Goal: Task Accomplishment & Management: Use online tool/utility

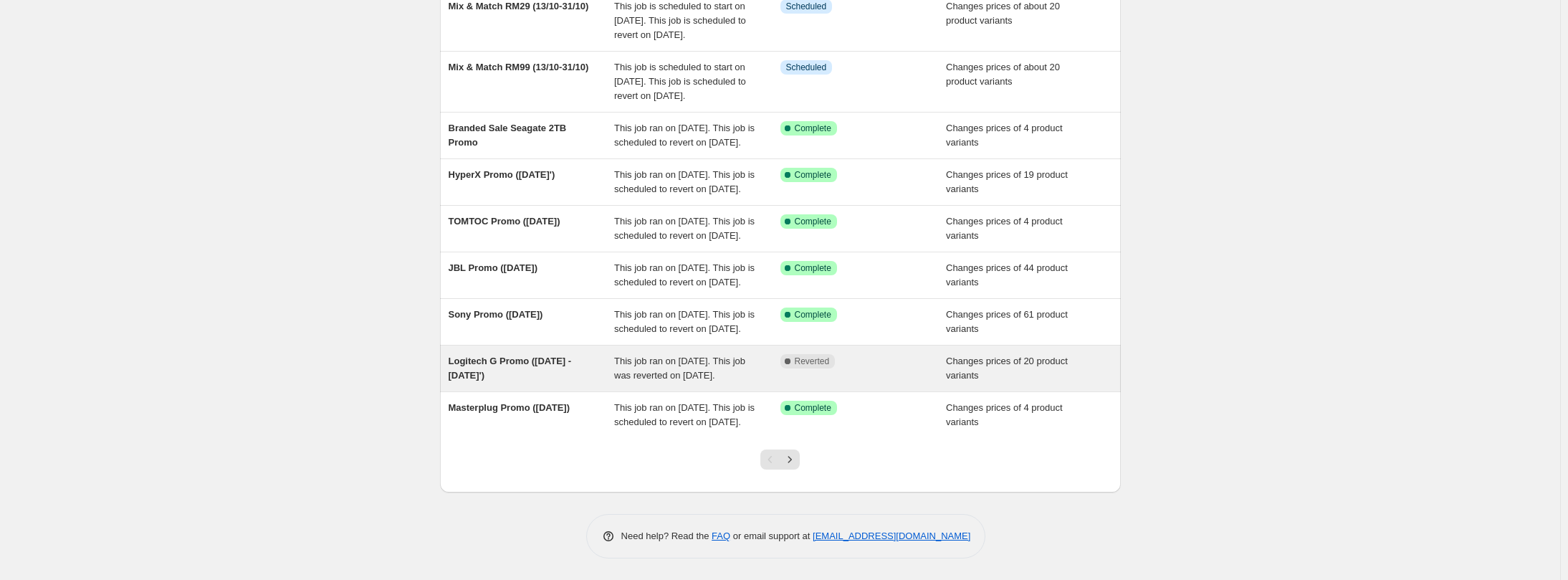
scroll to position [345, 0]
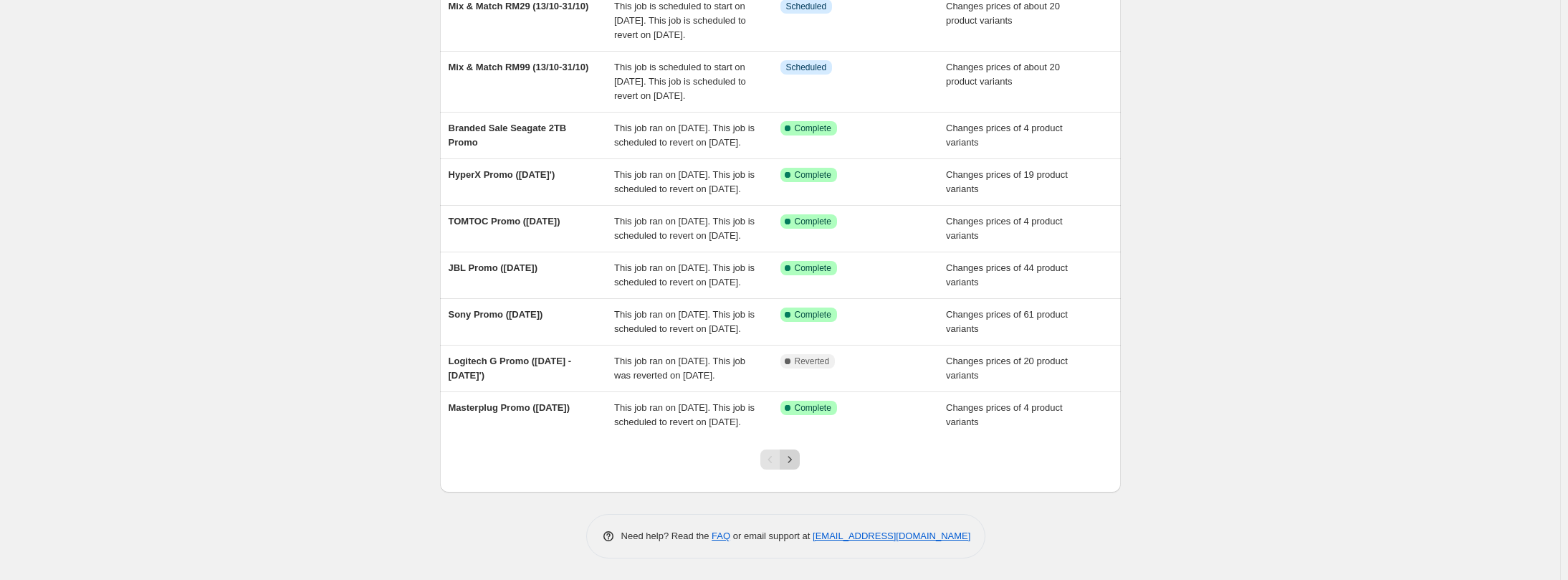
click at [790, 464] on icon "Next" at bounding box center [789, 460] width 14 height 14
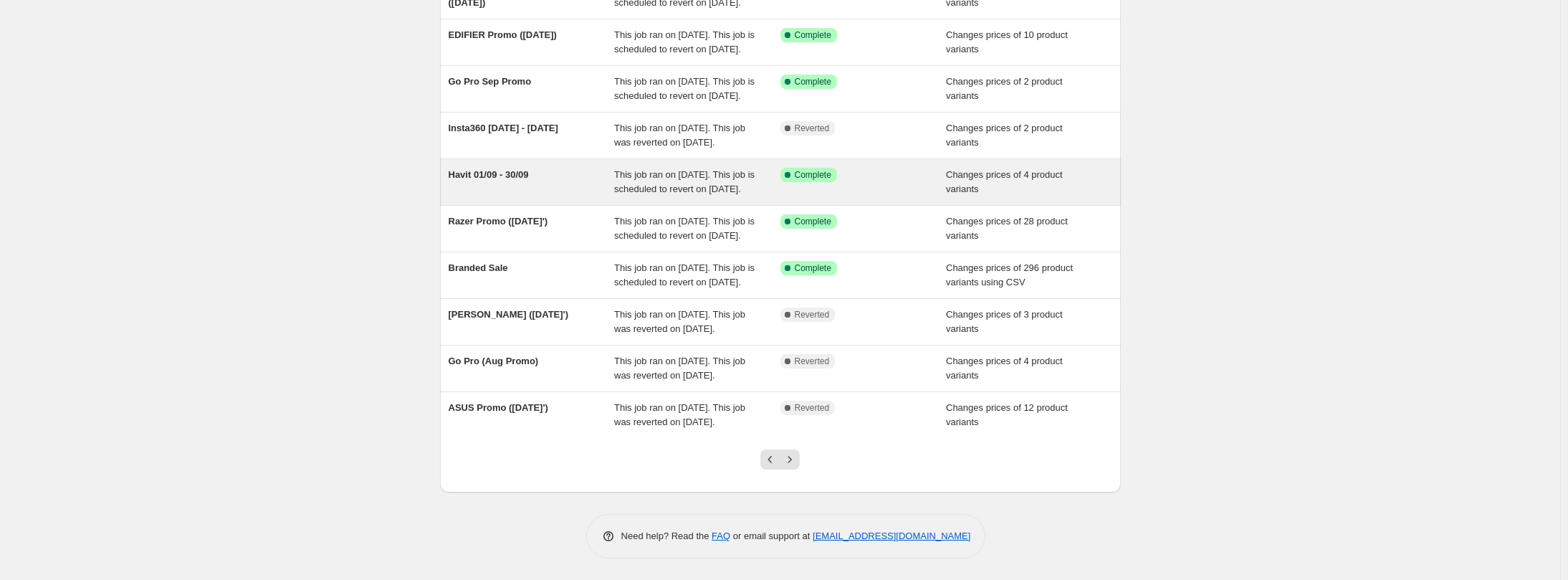
scroll to position [302, 0]
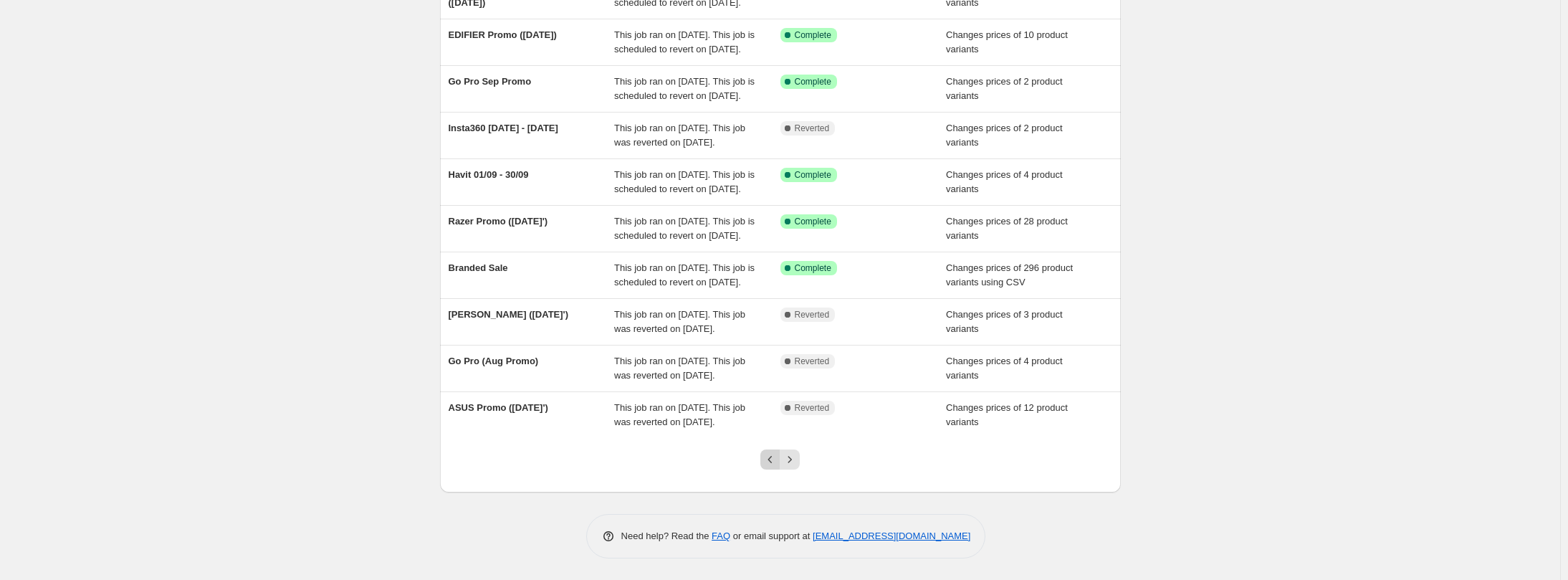
click at [771, 466] on icon "Previous" at bounding box center [771, 460] width 14 height 14
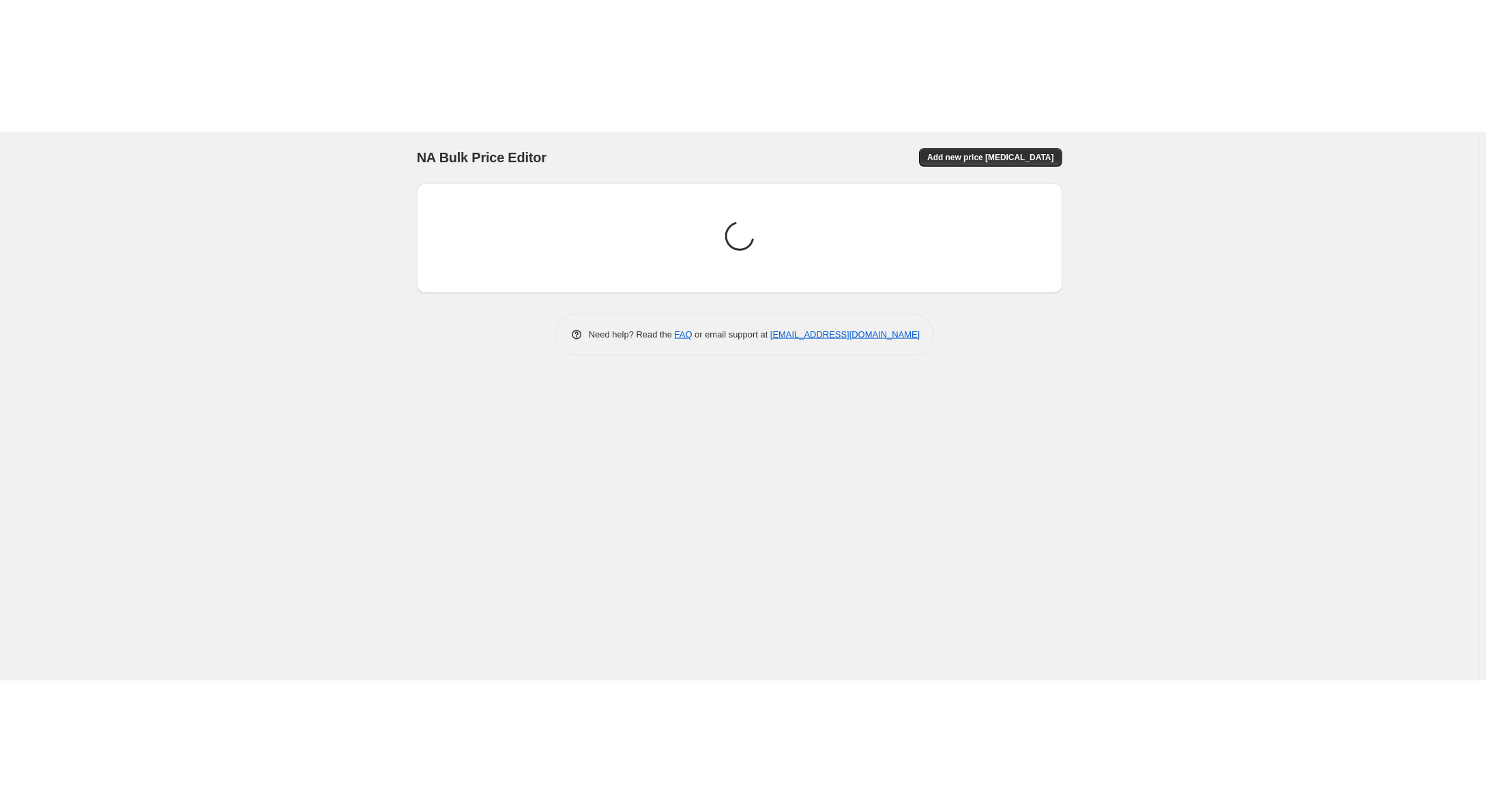
scroll to position [0, 0]
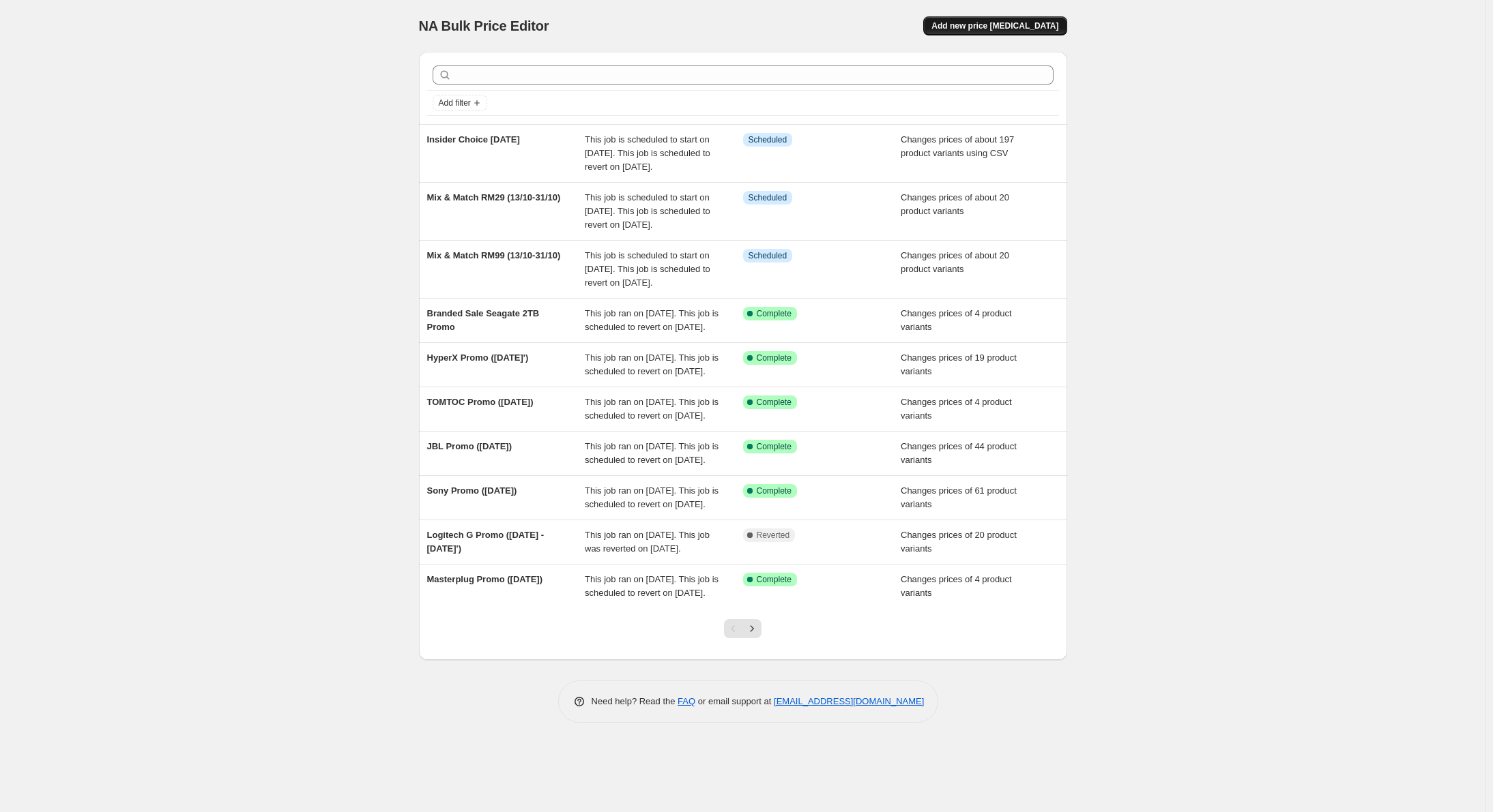
click at [992, 27] on span "Add new price [MEDICAL_DATA]" at bounding box center [995, 26] width 127 height 11
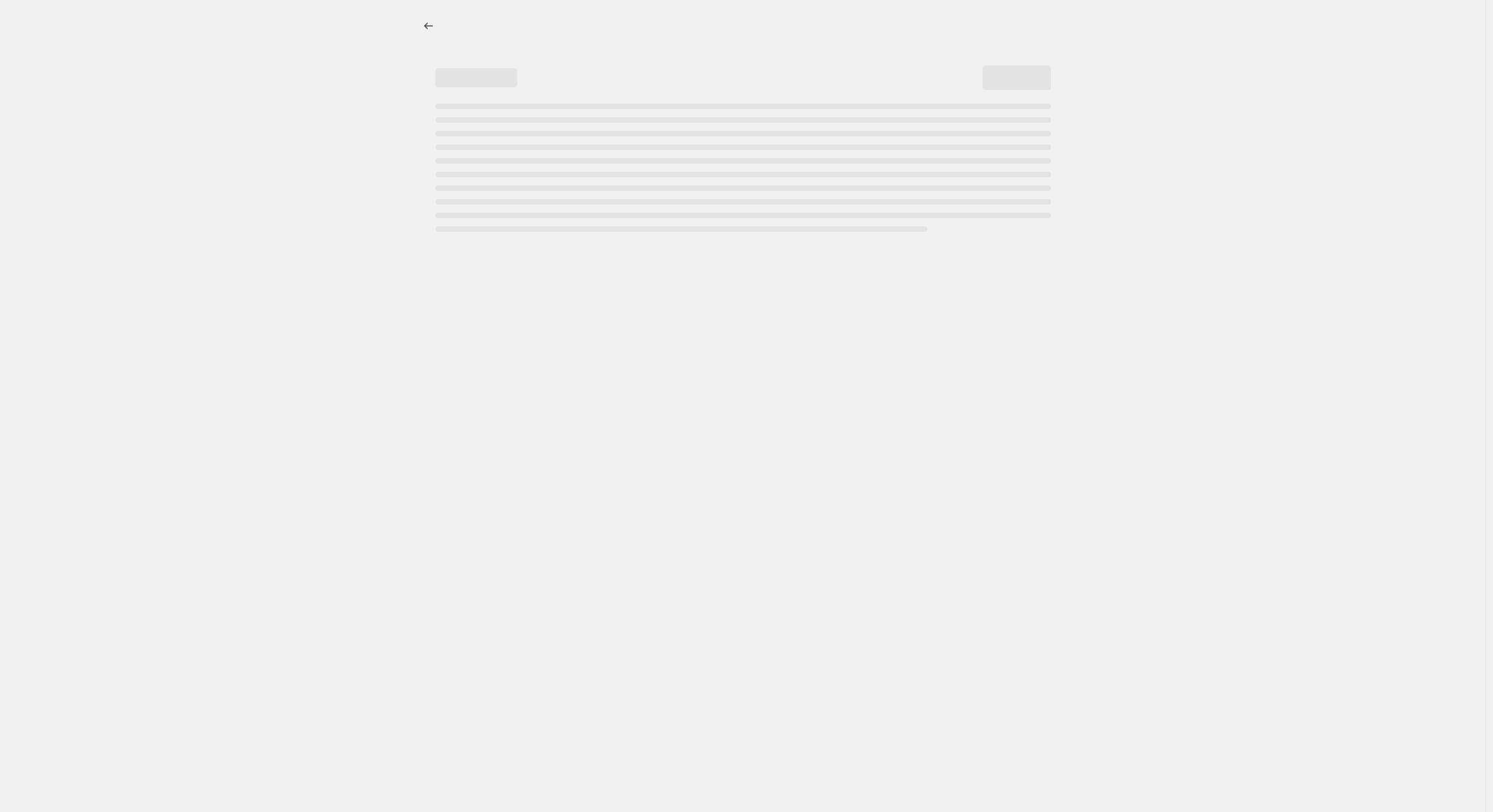
select select "percentage"
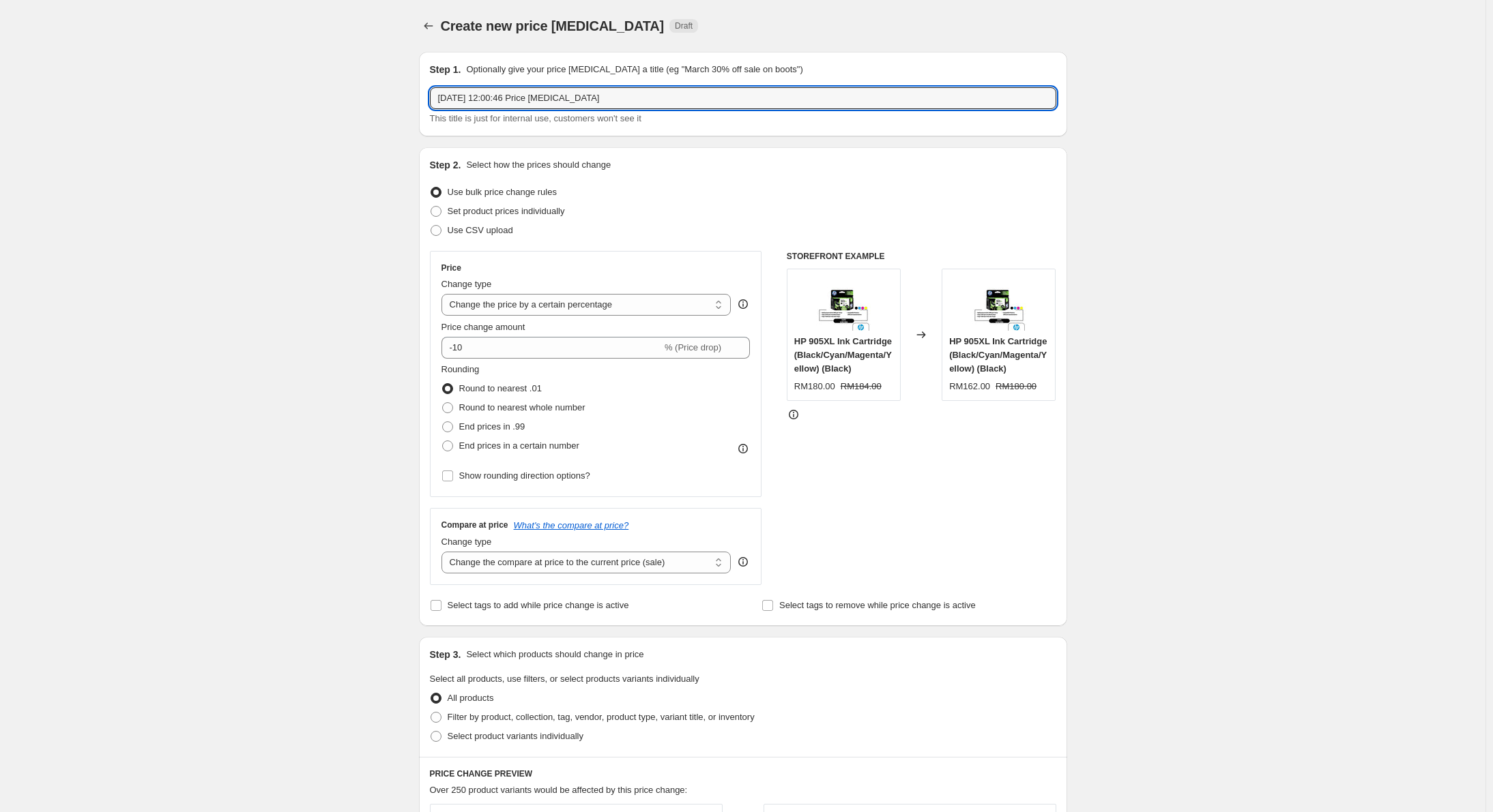
drag, startPoint x: 586, startPoint y: 95, endPoint x: 332, endPoint y: 96, distance: 254.0
click at [332, 96] on div "Create new price [MEDICAL_DATA]. This page is ready Create new price [MEDICAL_D…" at bounding box center [743, 690] width 1485 height 1381
type input "G"
type input "GO Pro [DATE]"
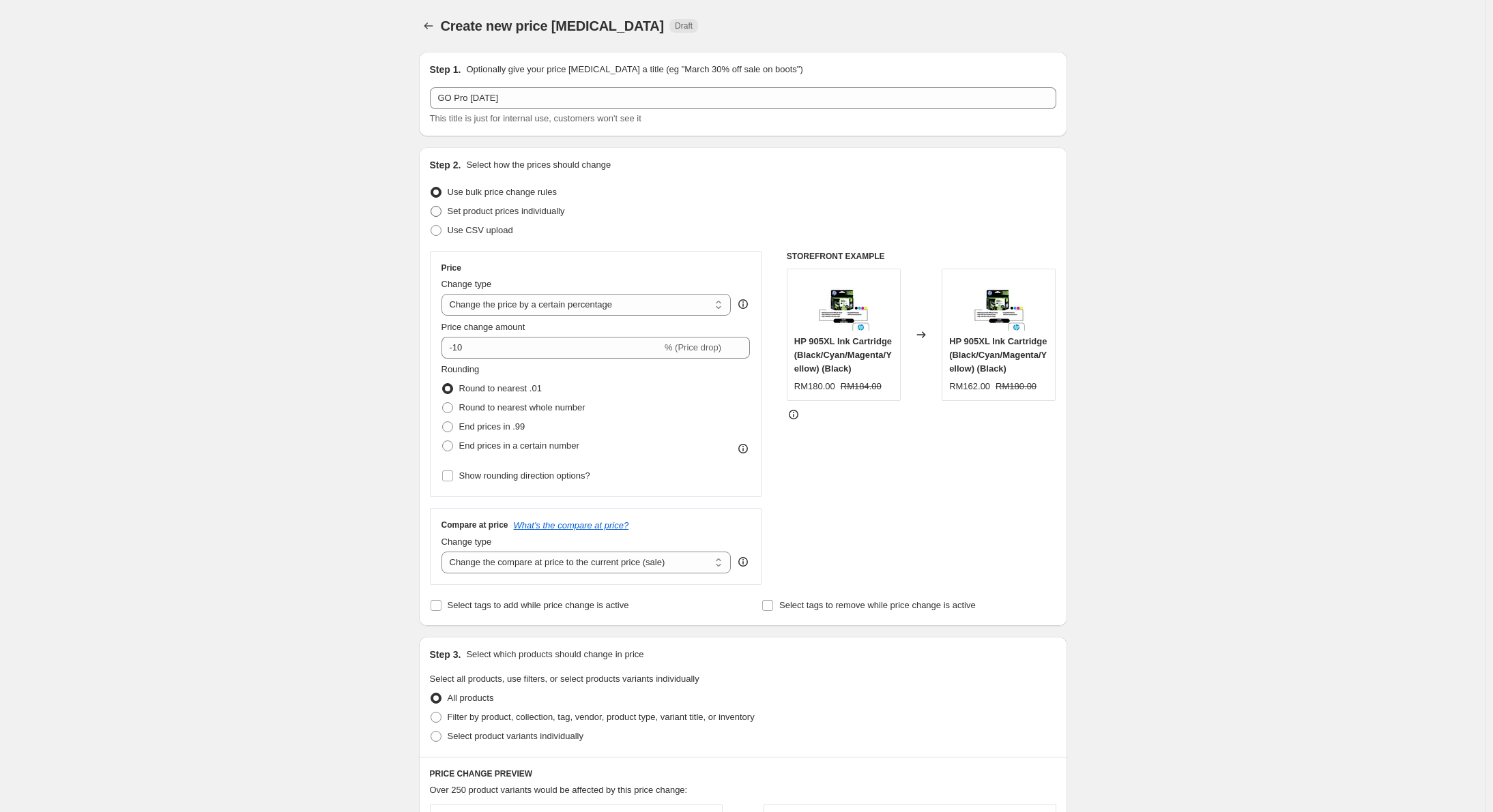
click at [453, 215] on span "Set product prices individually" at bounding box center [506, 211] width 118 height 10
click at [432, 206] on input "Set product prices individually" at bounding box center [431, 206] width 1 height 1
radio input "true"
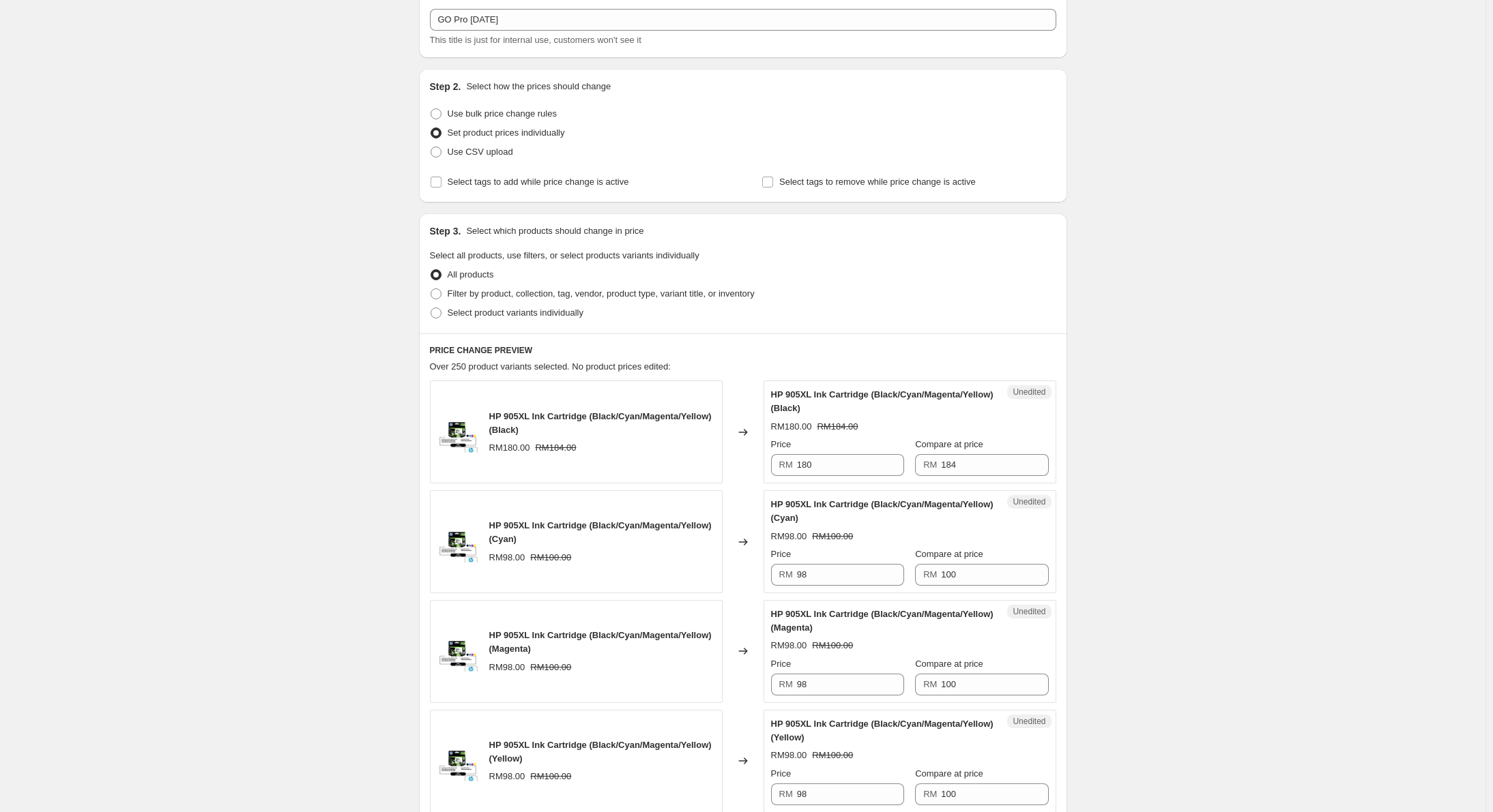
scroll to position [137, 0]
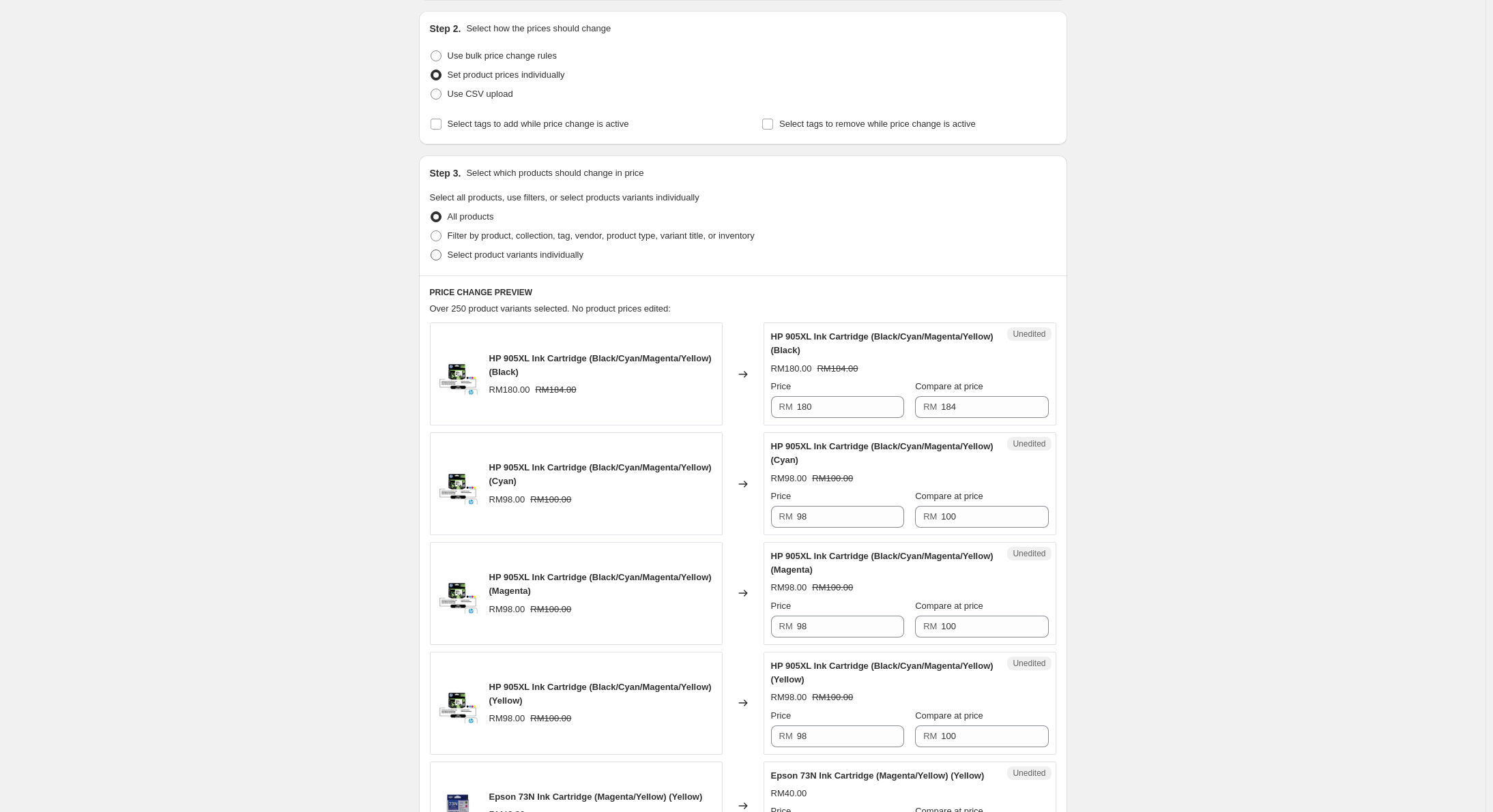
click at [460, 258] on span "Select product variants individually" at bounding box center [515, 254] width 136 height 10
click at [432, 250] on input "Select product variants individually" at bounding box center [431, 249] width 1 height 1
radio input "true"
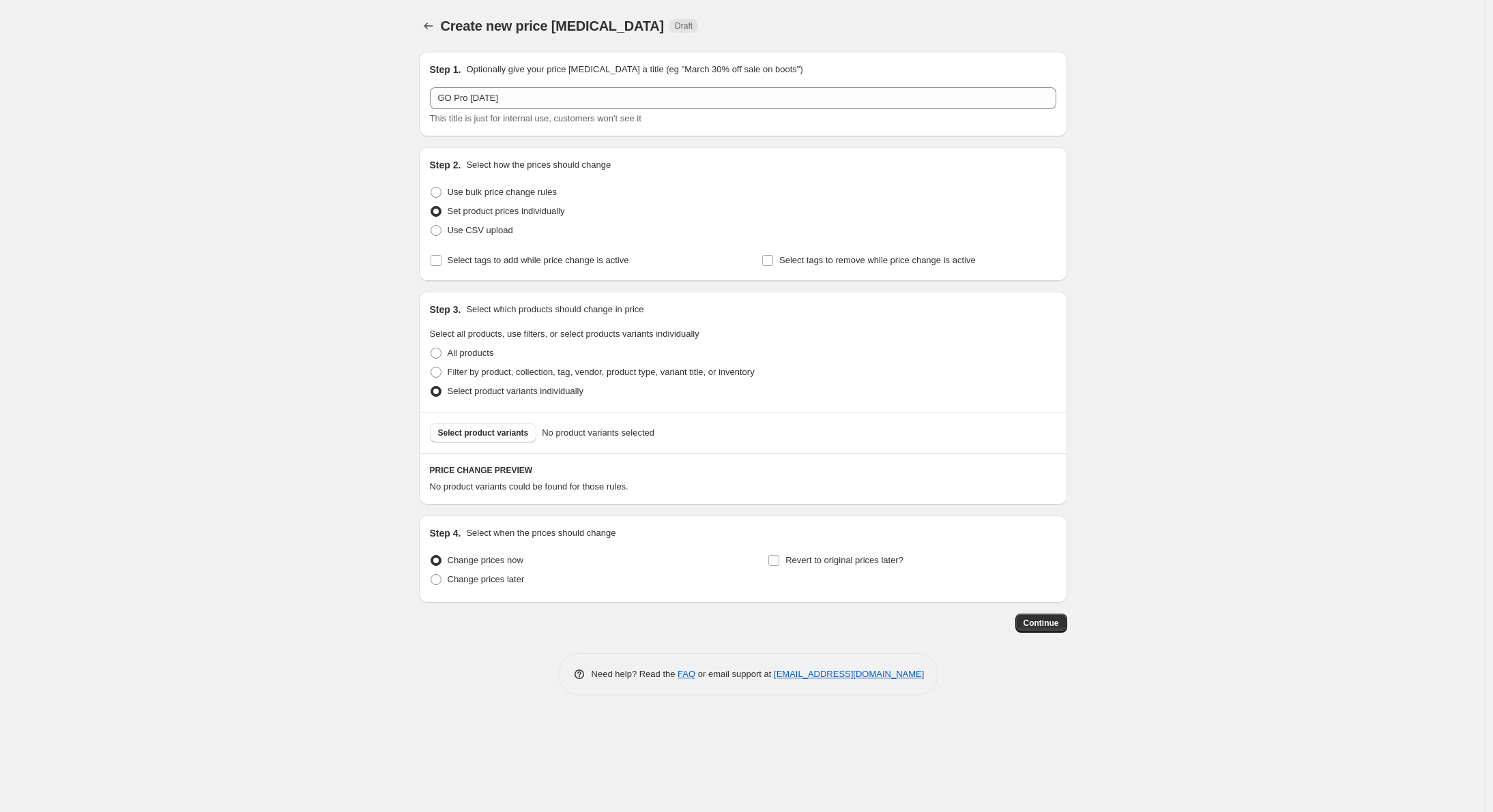
scroll to position [0, 0]
click at [499, 429] on span "Select product variants" at bounding box center [486, 433] width 91 height 11
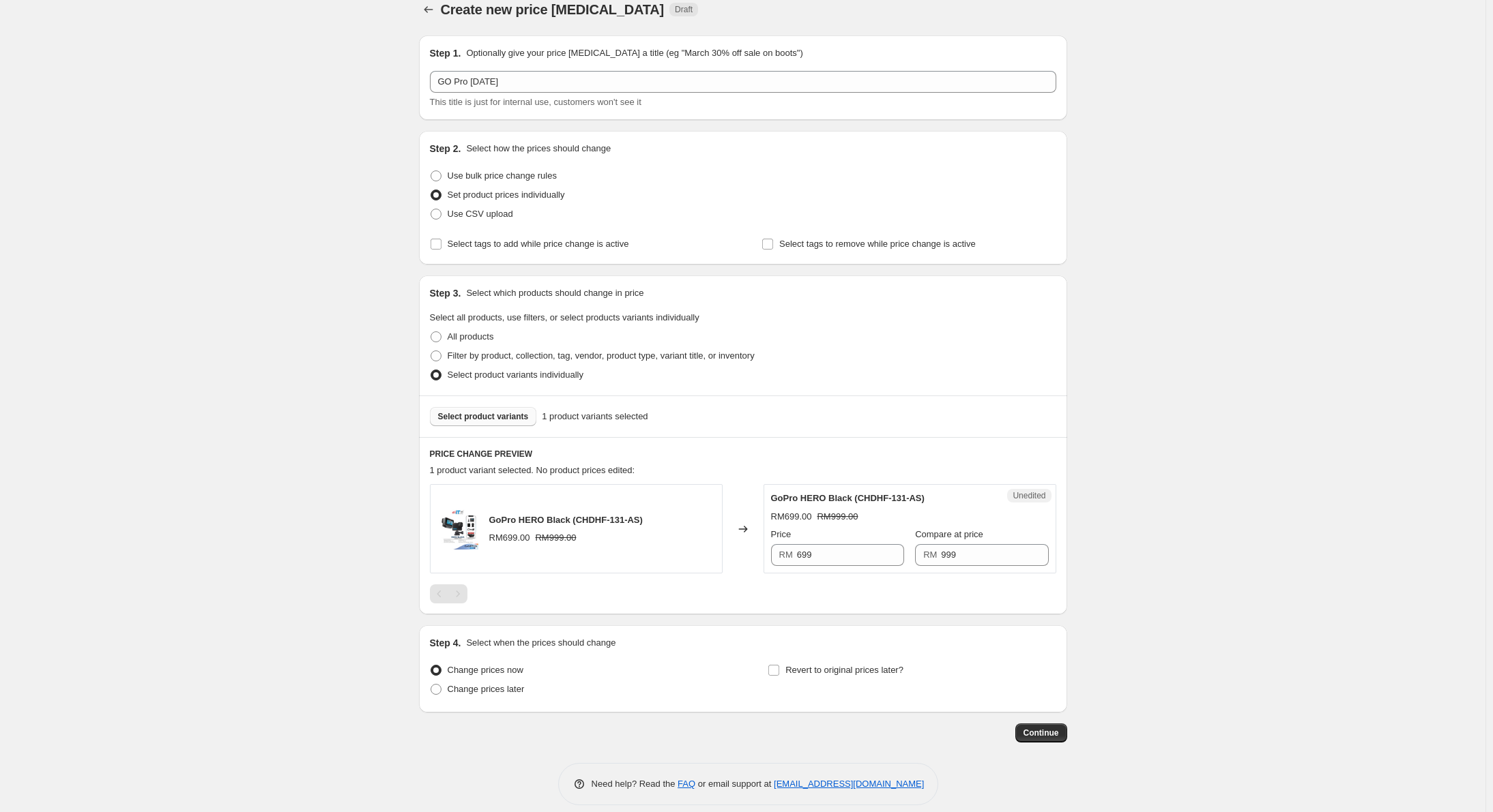
scroll to position [30, 0]
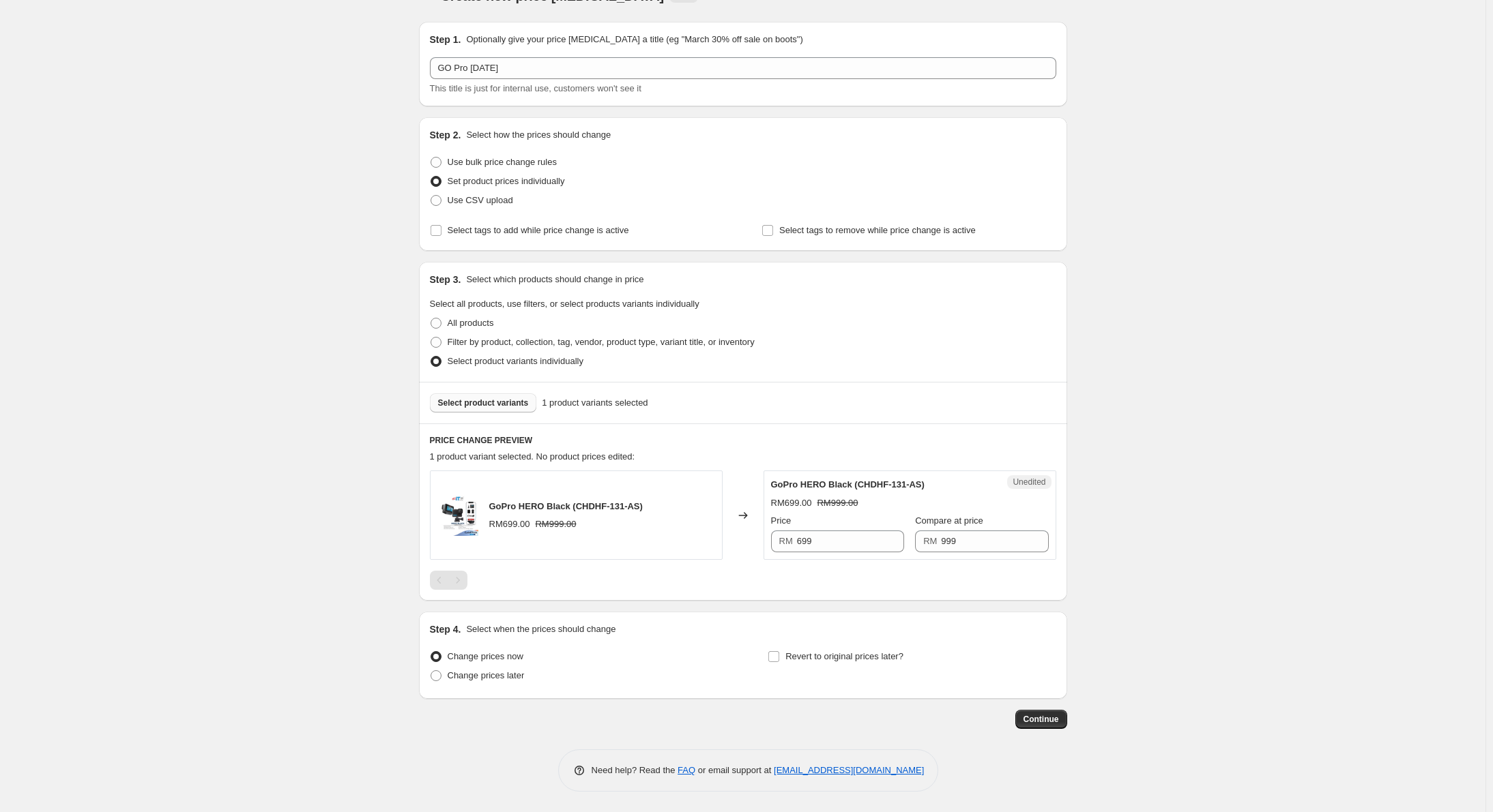
click at [489, 405] on span "Select product variants" at bounding box center [484, 403] width 91 height 11
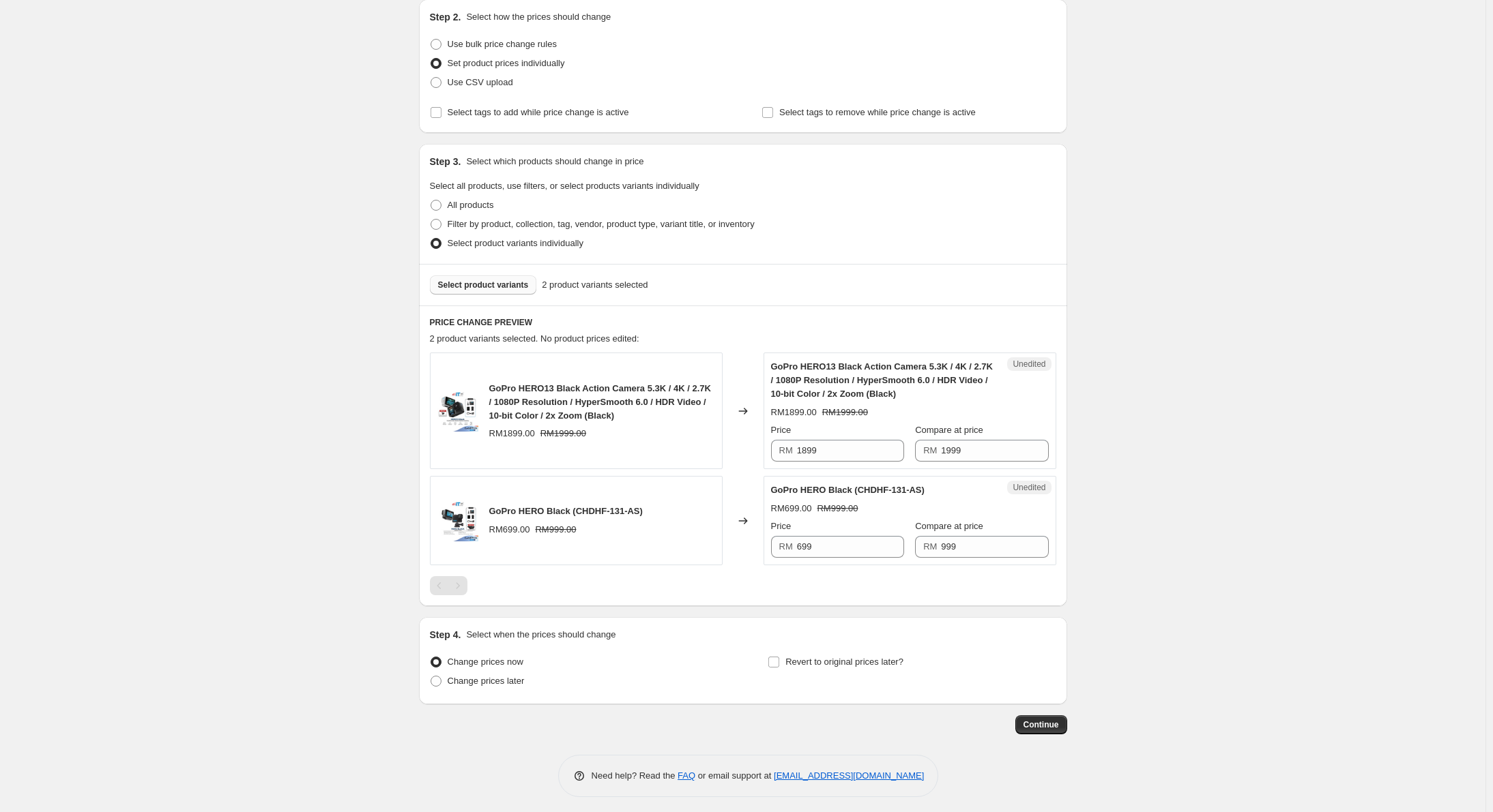
scroll to position [153, 0]
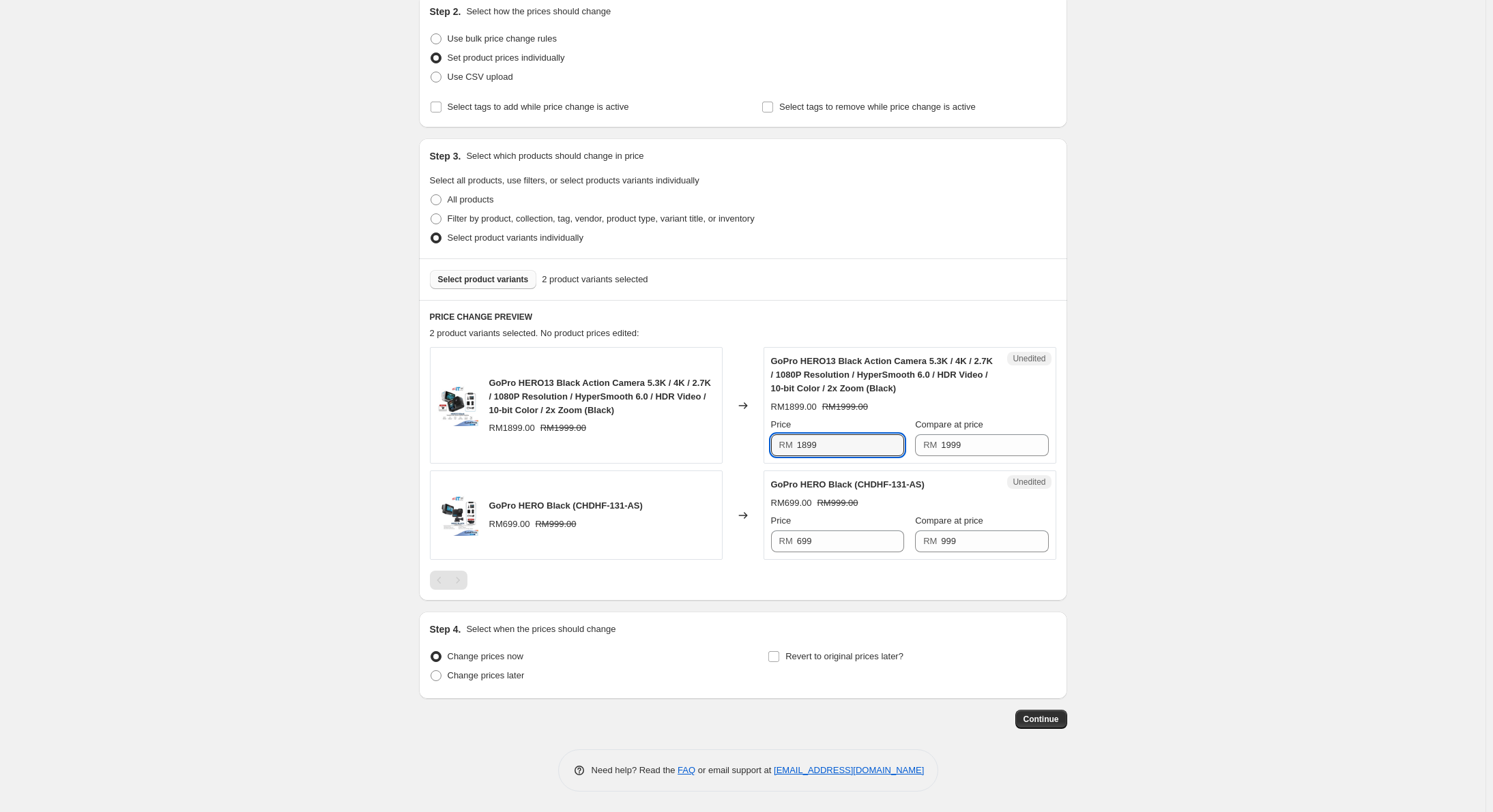
drag, startPoint x: 842, startPoint y: 452, endPoint x: 739, endPoint y: 437, distance: 104.1
click at [741, 437] on div "GoPro HERO13 Black Action Camera 5.3K / 4K / 2.7K / 1080P Resolution / HyperSmo…" at bounding box center [743, 405] width 626 height 117
type input "1799"
click at [475, 280] on span "Select product variants" at bounding box center [484, 280] width 91 height 11
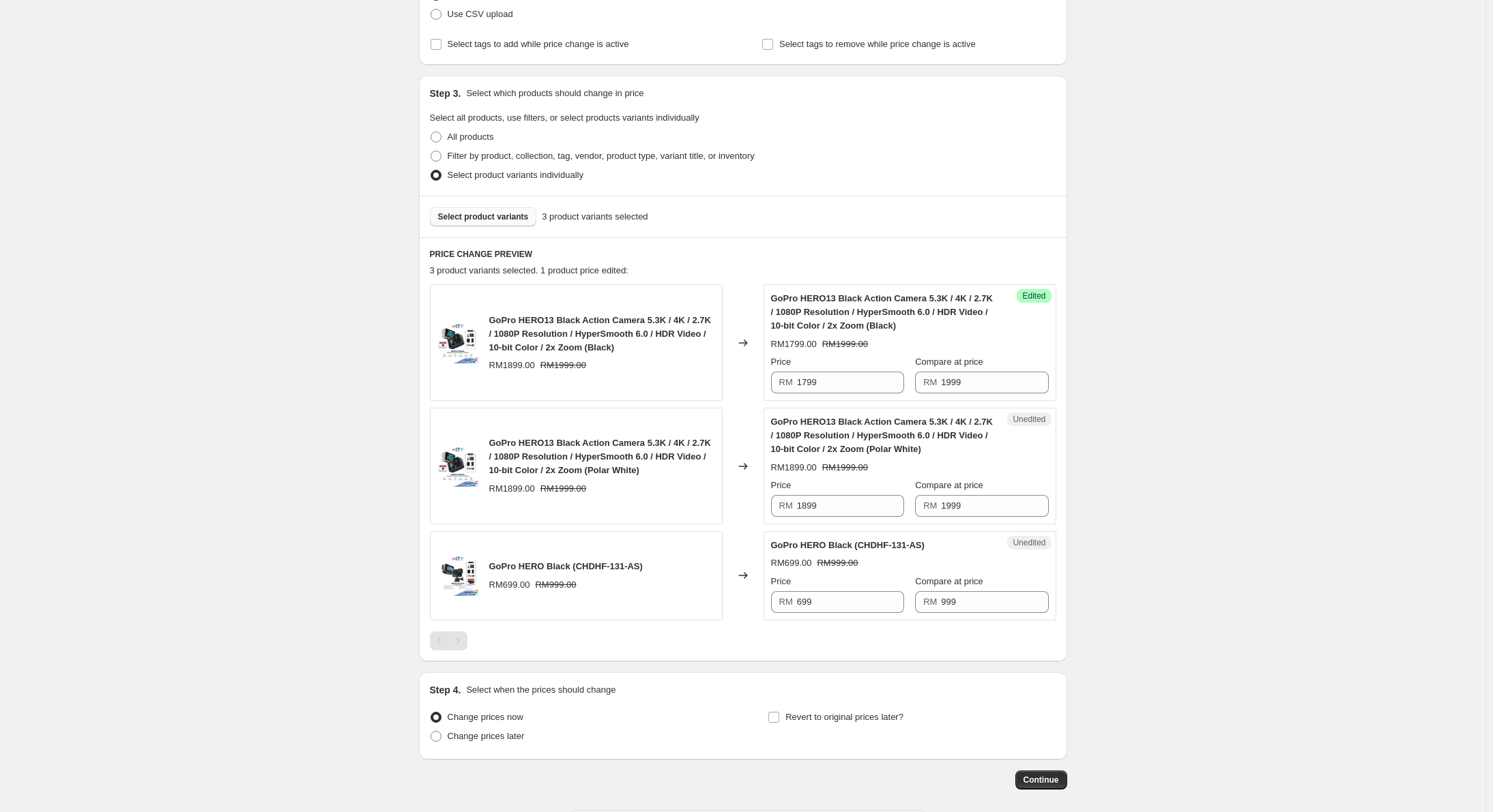
scroll to position [277, 0]
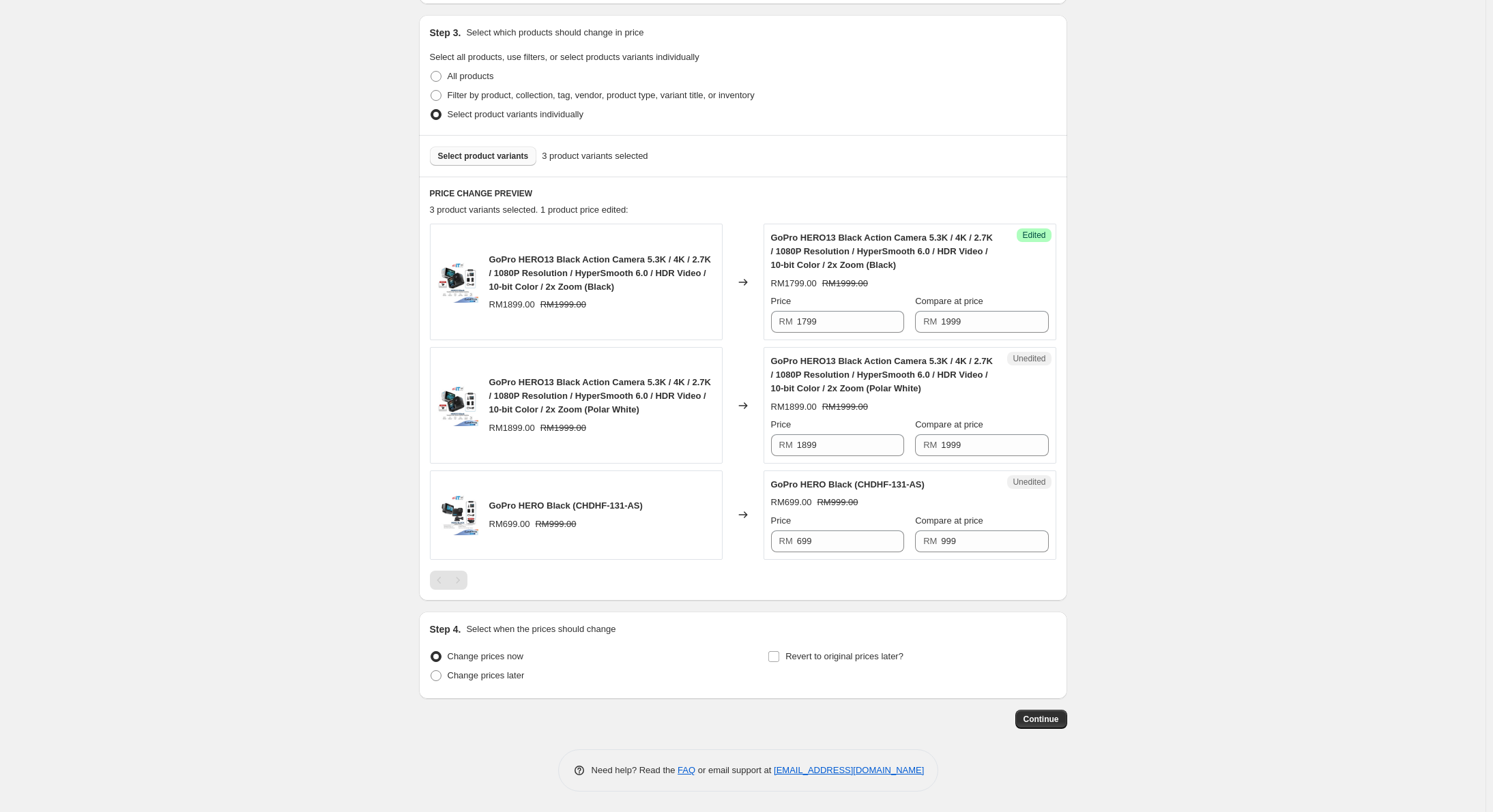
click at [559, 396] on span "GoPro HERO13 Black Action Camera 5.3K / 4K / 2.7K / 1080P Resolution / HyperSmo…" at bounding box center [600, 396] width 222 height 38
drag, startPoint x: 494, startPoint y: 259, endPoint x: 694, endPoint y: 291, distance: 202.5
click at [694, 291] on div "GoPro HERO13 Black Action Camera 5.3K / 4K / 2.7K / 1080P Resolution / HyperSmo…" at bounding box center [602, 273] width 226 height 41
copy span "GoPro HERO13 Black Action Camera 5.3K / 4K / 2.7K / 1080P Resolution / HyperSmo…"
click at [870, 321] on input "1799" at bounding box center [850, 322] width 107 height 22
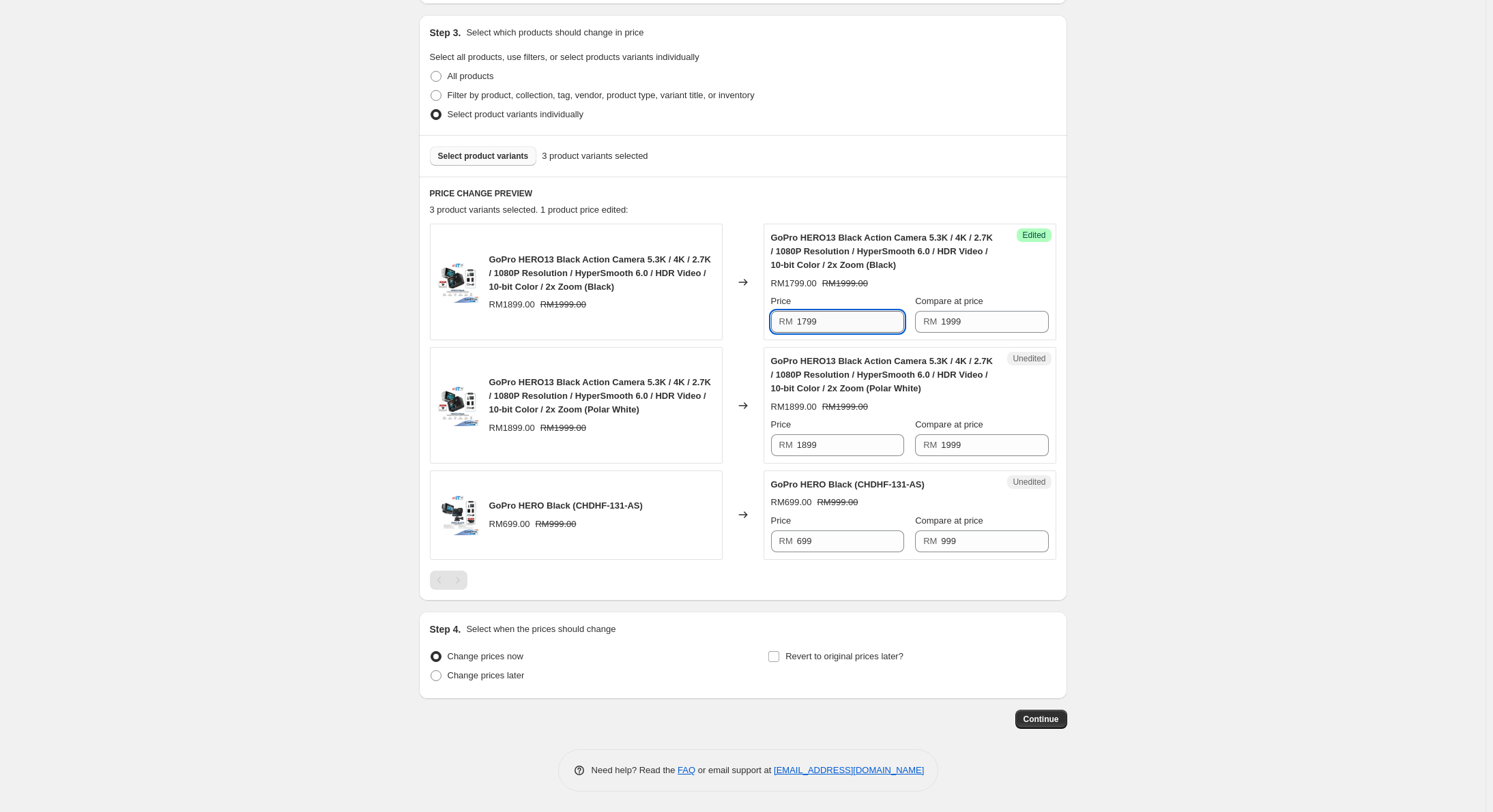
click at [870, 321] on input "1799" at bounding box center [850, 322] width 107 height 22
type input "1699"
click at [845, 444] on input "1899" at bounding box center [850, 446] width 107 height 22
paste input "6"
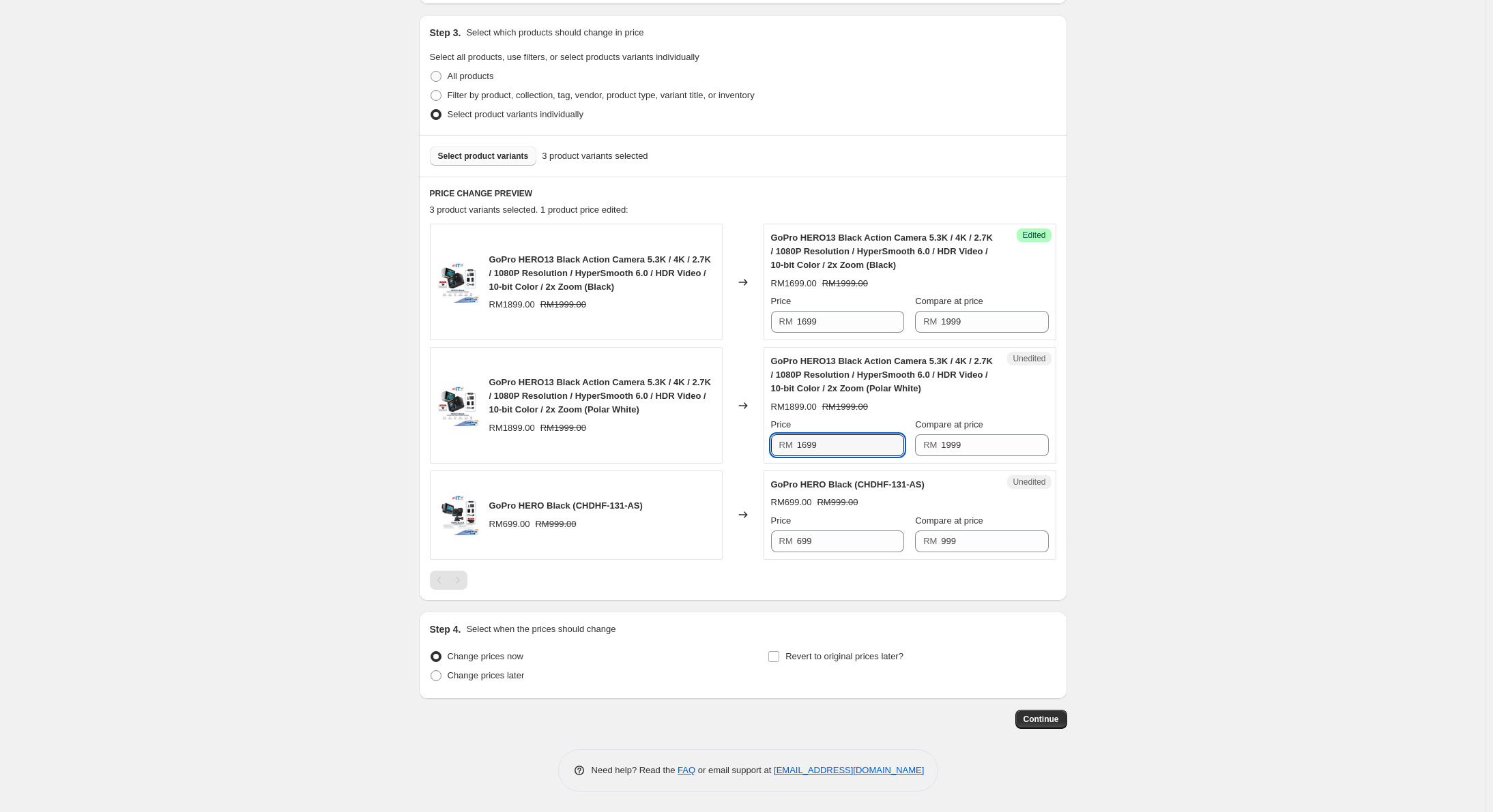
type input "1699"
click at [479, 157] on span "Select product variants" at bounding box center [484, 156] width 91 height 11
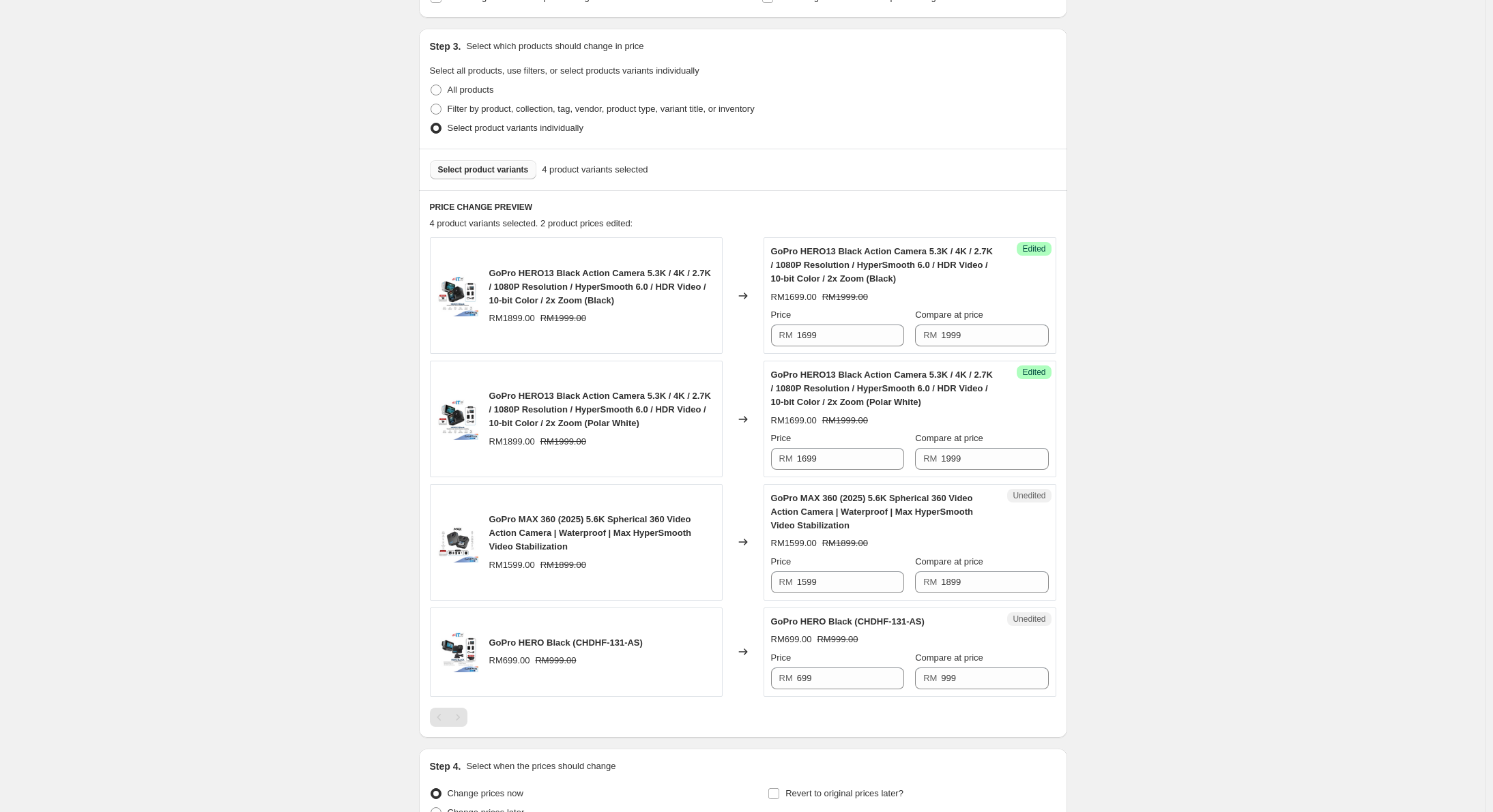
scroll to position [59, 0]
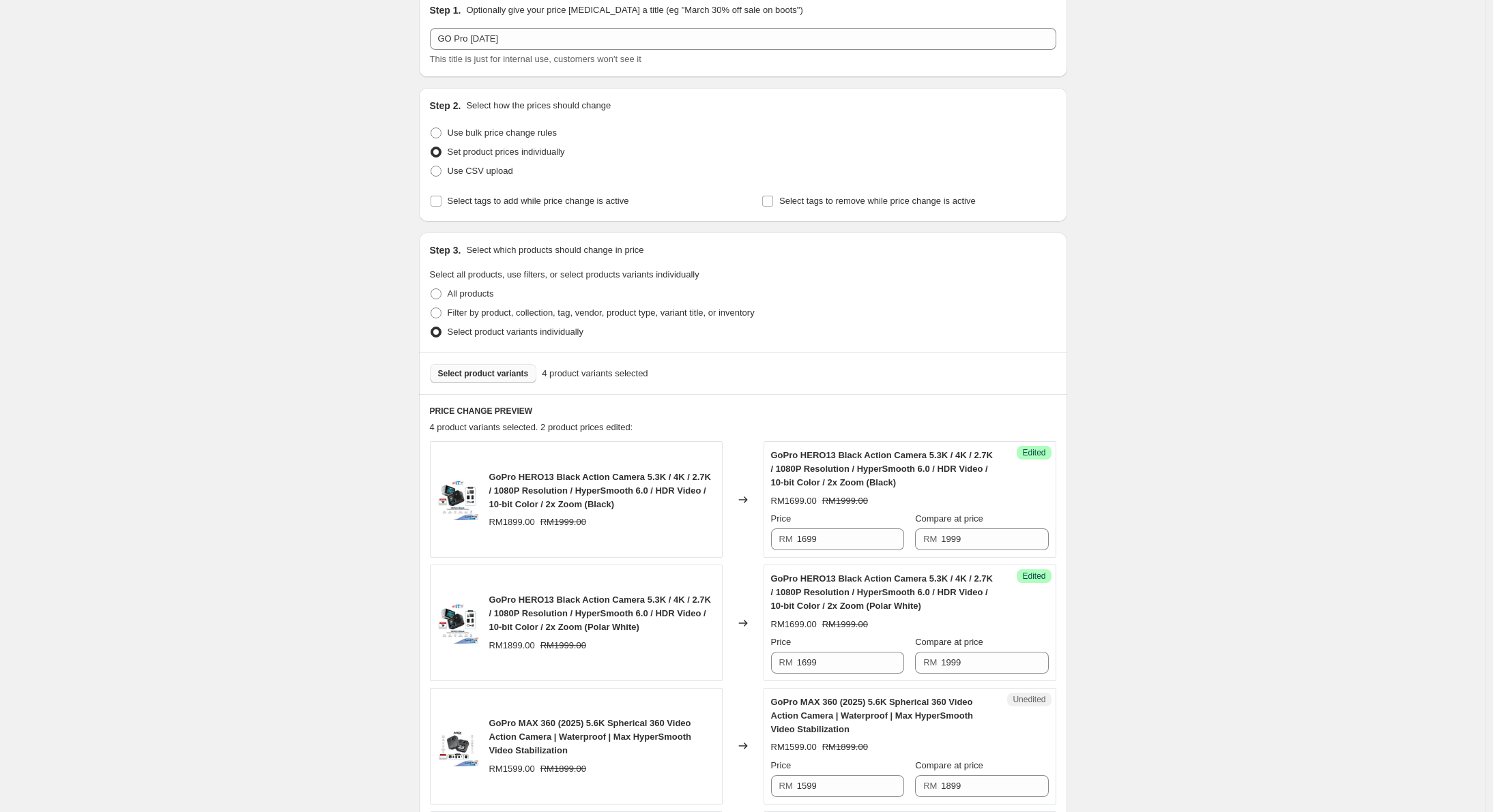
click at [461, 375] on span "Select product variants" at bounding box center [484, 374] width 91 height 11
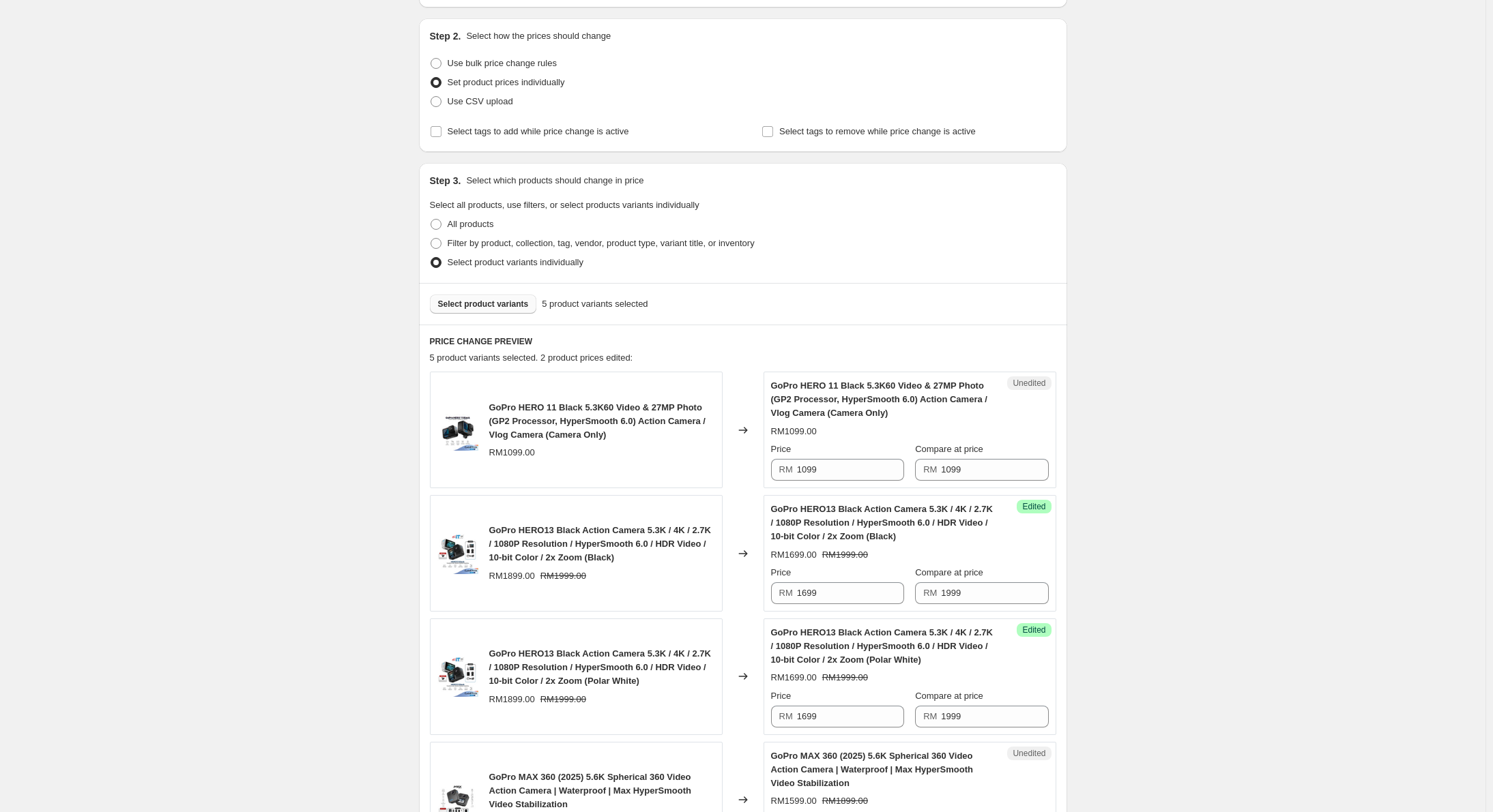
scroll to position [128, 0]
click at [503, 307] on span "Select product variants" at bounding box center [484, 306] width 91 height 11
click at [479, 301] on span "Select product variants" at bounding box center [484, 306] width 91 height 11
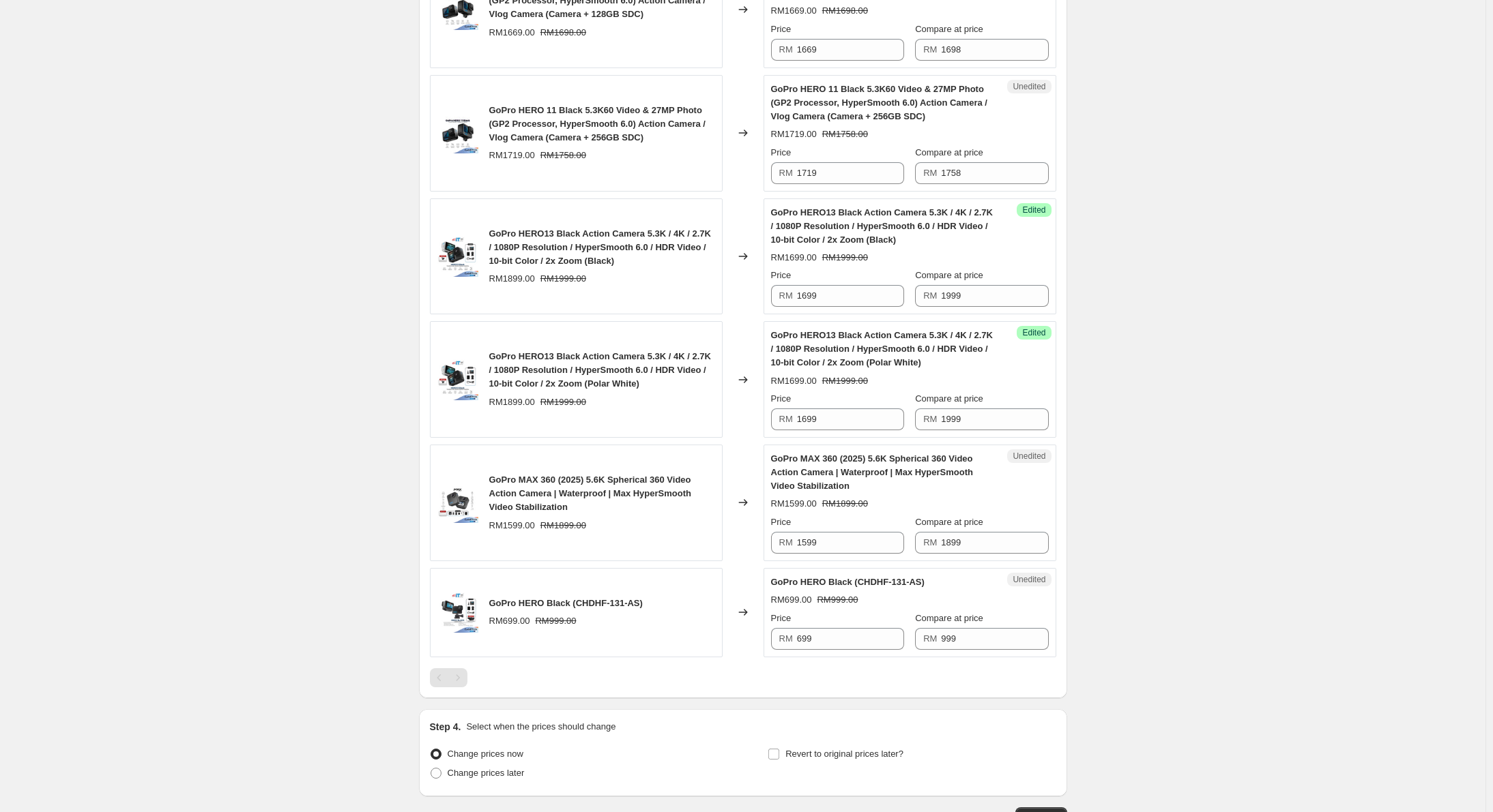
scroll to position [893, 0]
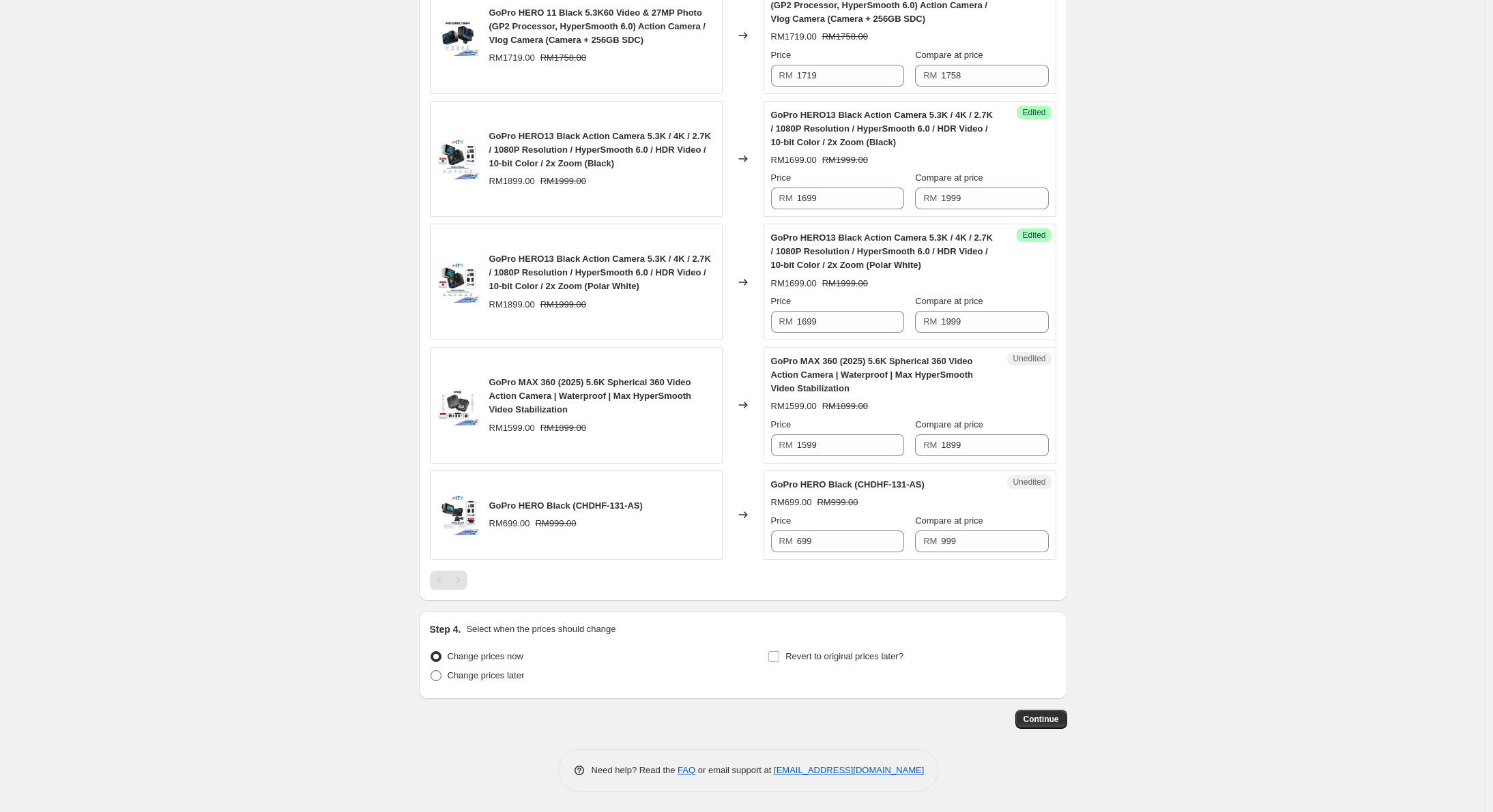
click at [452, 676] on span "Change prices later" at bounding box center [486, 675] width 77 height 10
click at [432, 671] on input "Change prices later" at bounding box center [431, 671] width 1 height 1
radio input "true"
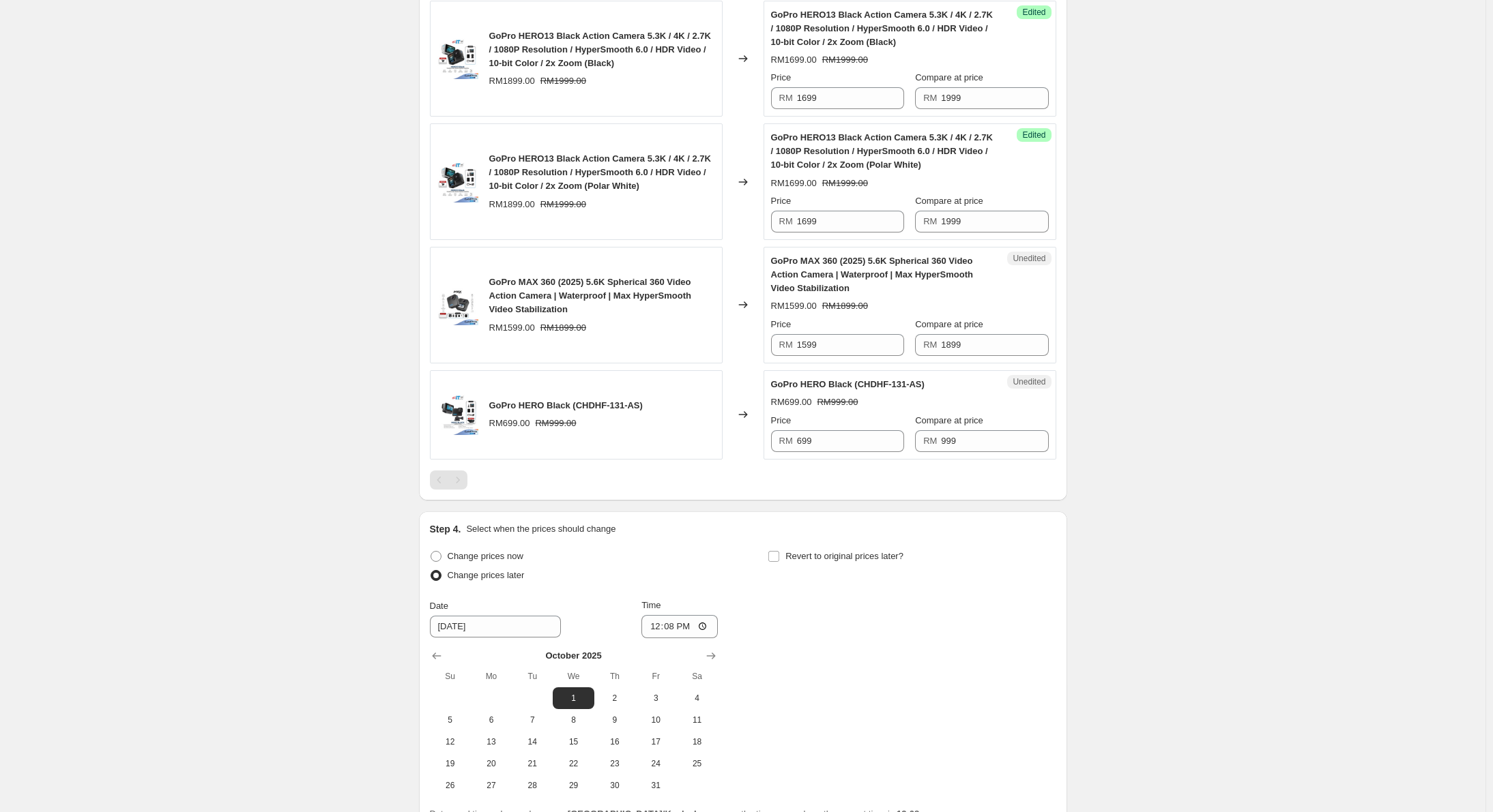
scroll to position [1126, 0]
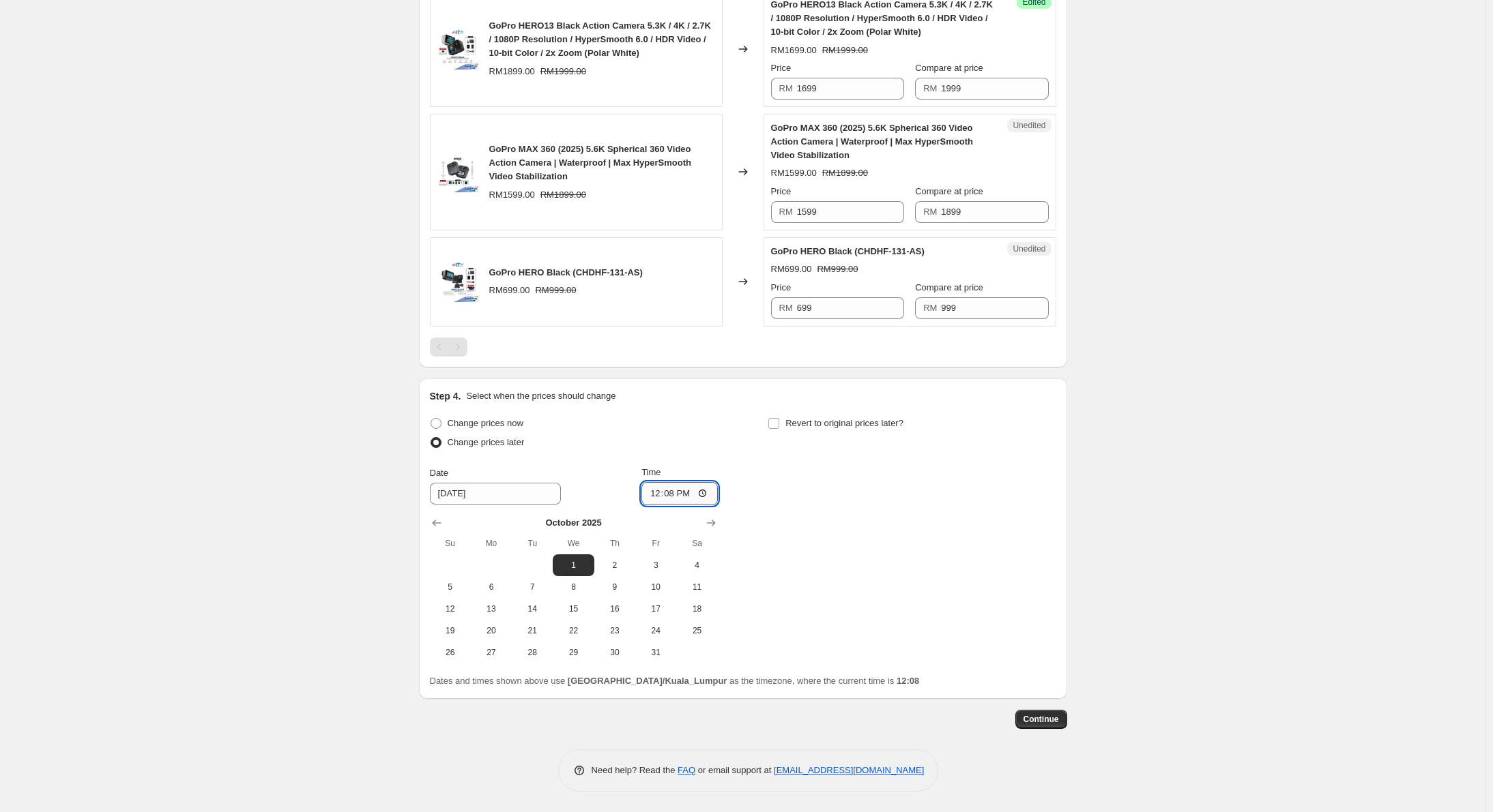
click at [657, 489] on input "12:08" at bounding box center [680, 493] width 77 height 23
click at [672, 498] on input "12:08" at bounding box center [680, 493] width 77 height 23
type input "00:00"
click at [777, 424] on input "Revert to original prices later?" at bounding box center [774, 424] width 11 height 11
checkbox input "true"
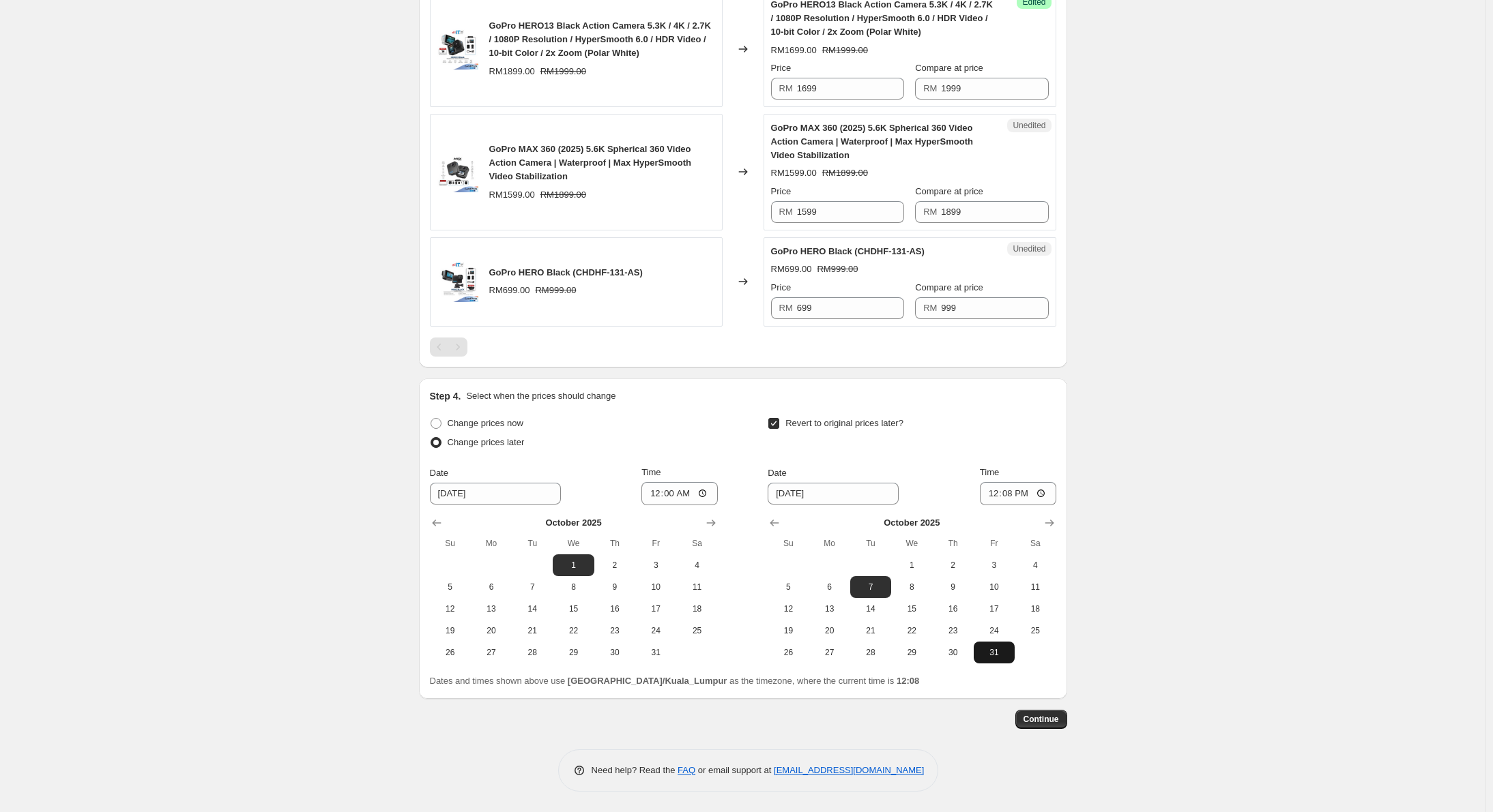
click at [999, 661] on button "31" at bounding box center [994, 653] width 41 height 22
type input "[DATE]"
click at [995, 494] on input "12:08" at bounding box center [1018, 493] width 77 height 23
type input "23:59"
click at [1056, 718] on span "Continue" at bounding box center [1042, 720] width 36 height 11
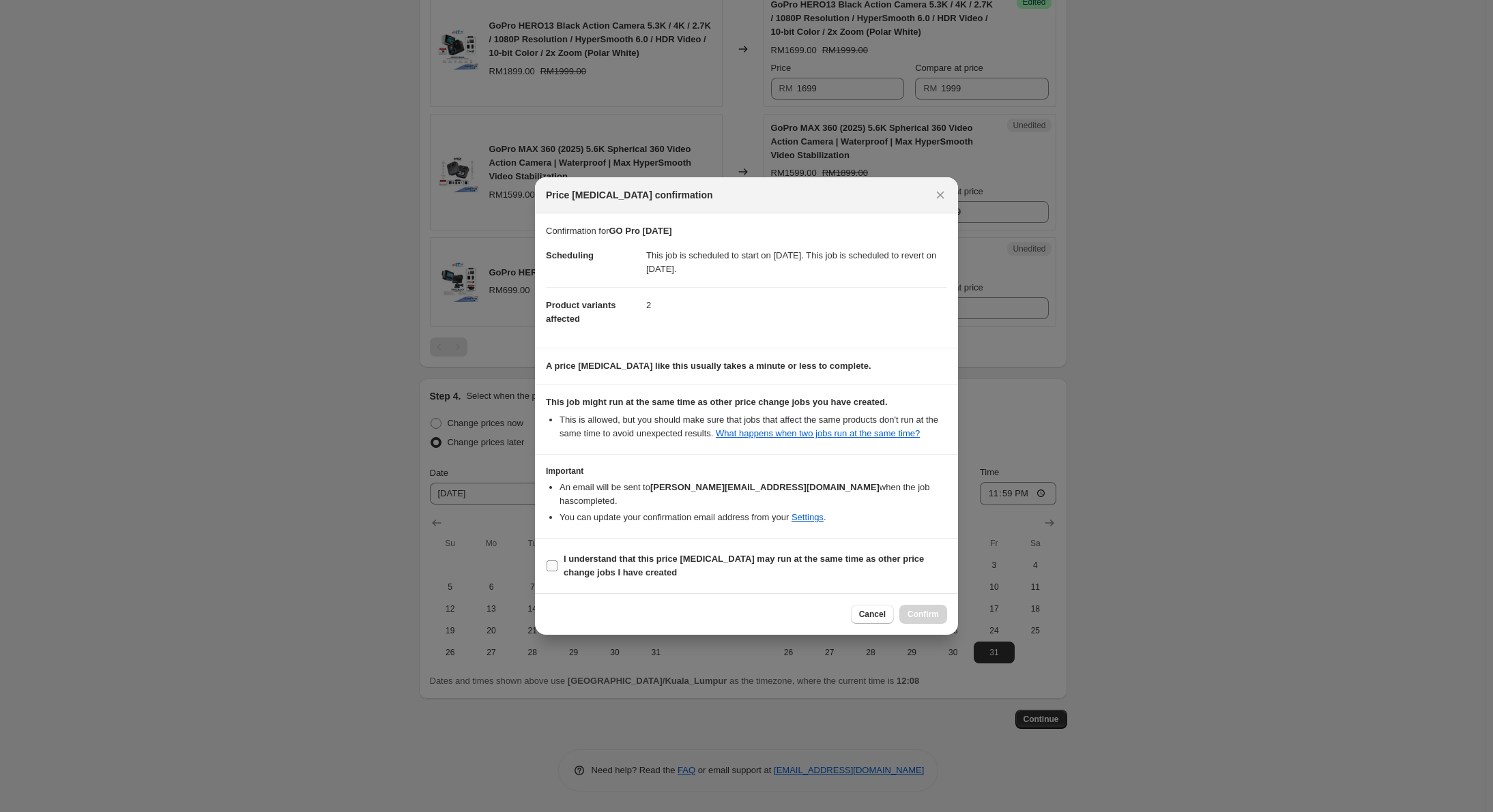
click at [567, 560] on b "I understand that this price [MEDICAL_DATA] may run at the same time as other p…" at bounding box center [743, 565] width 360 height 24
click at [557, 560] on input "I understand that this price [MEDICAL_DATA] may run at the same time as other p…" at bounding box center [552, 566] width 11 height 11
checkbox input "true"
click at [934, 609] on span "Confirm" at bounding box center [923, 614] width 31 height 11
